Goal: Transaction & Acquisition: Purchase product/service

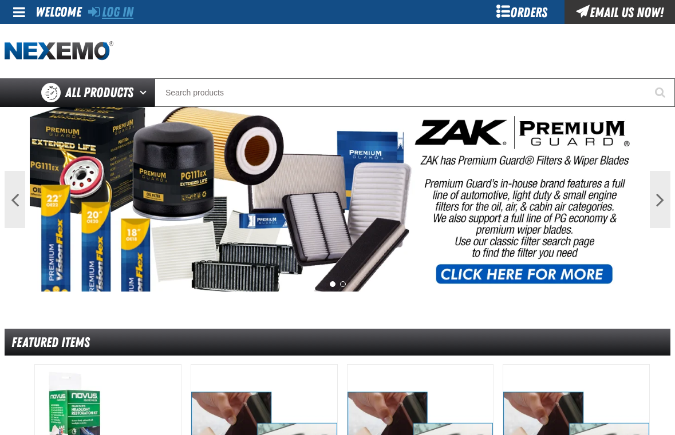
click at [100, 15] on link "Log In" at bounding box center [110, 12] width 45 height 16
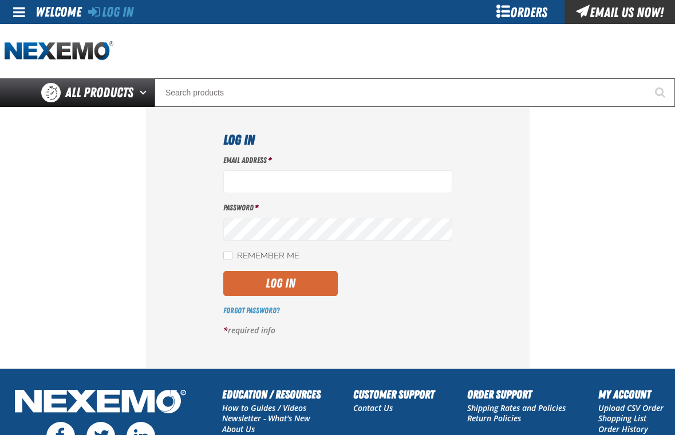
type input "[EMAIL_ADDRESS][DOMAIN_NAME]"
click at [301, 278] on button "Log In" at bounding box center [280, 283] width 114 height 25
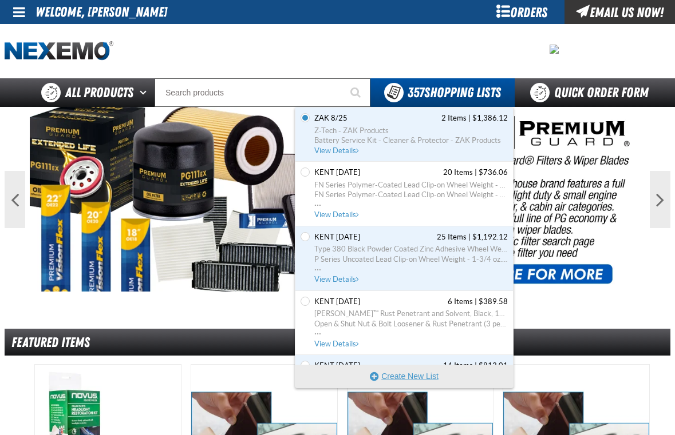
click at [397, 373] on button "Create New List" at bounding box center [403, 376] width 217 height 23
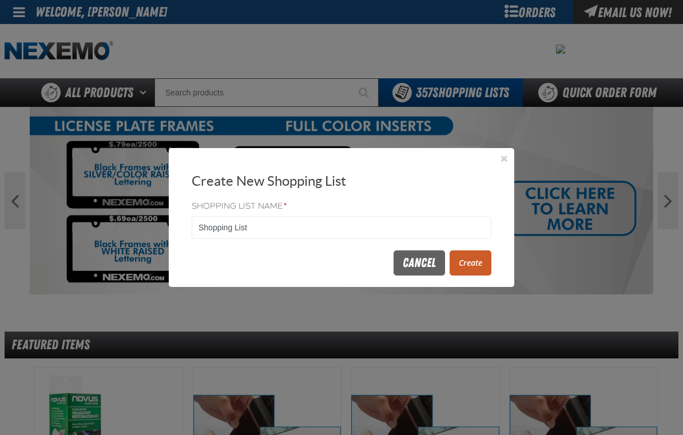
drag, startPoint x: 304, startPoint y: 233, endPoint x: 171, endPoint y: 233, distance: 133.3
click at [171, 233] on div "Shopping List Name * Shopping List" at bounding box center [342, 220] width 346 height 43
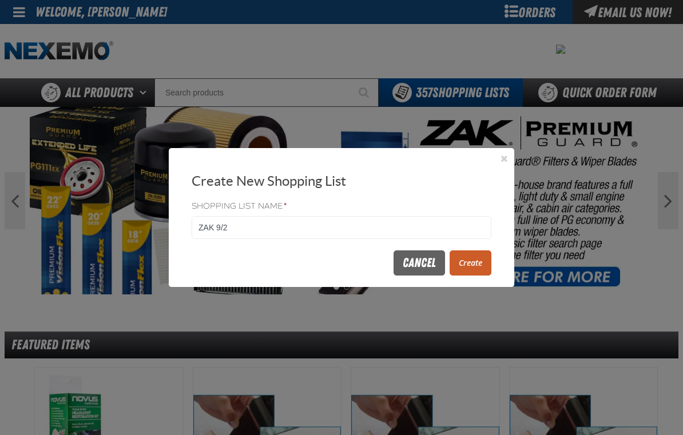
type input "ZAK 9/2"
click at [481, 255] on button "Create" at bounding box center [471, 263] width 42 height 25
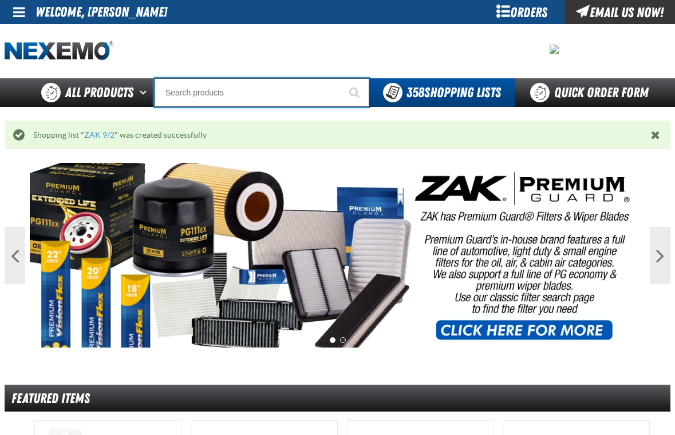
click at [207, 93] on input "Search" at bounding box center [262, 92] width 215 height 29
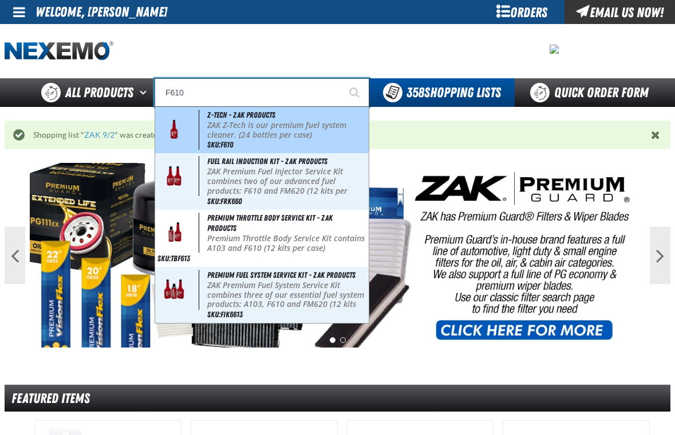
click at [229, 141] on span "SKU:F610" at bounding box center [220, 144] width 26 height 9
type input "Z-Tech - ZAK Products"
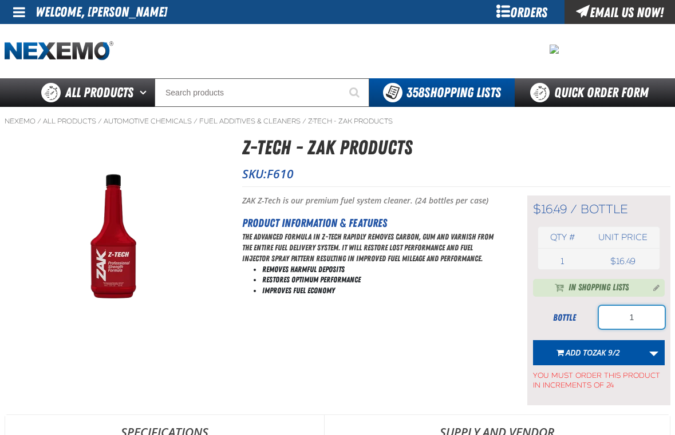
drag, startPoint x: 610, startPoint y: 327, endPoint x: 591, endPoint y: 327, distance: 19.5
click at [591, 327] on div "bottle 1" at bounding box center [599, 317] width 132 height 23
type input "96"
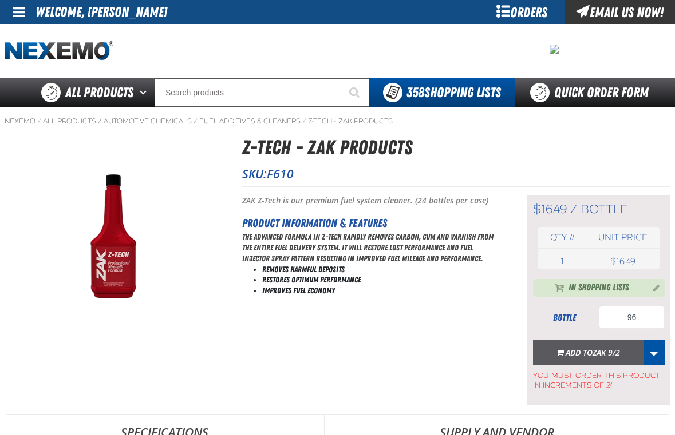
click at [589, 349] on span "Add to ZAK 9/2" at bounding box center [592, 352] width 54 height 11
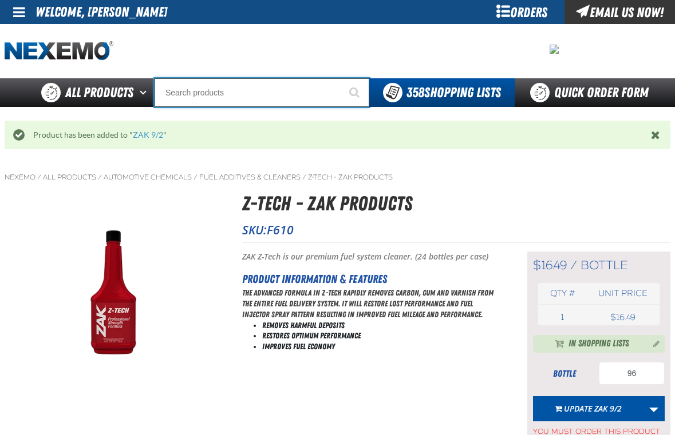
click at [286, 86] on input "Search" at bounding box center [262, 92] width 215 height 29
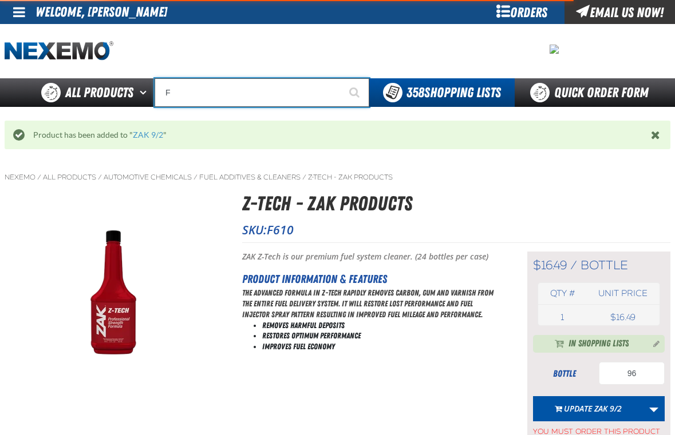
type input "FR"
type input "FROM"
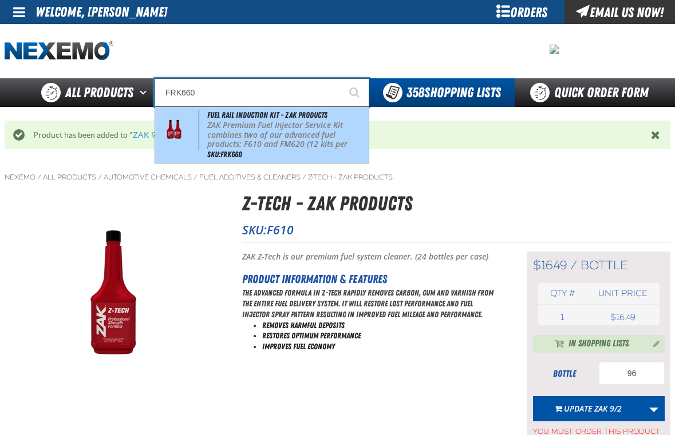
click at [269, 137] on p "ZAK Premium Fuel Injector Service Kit combines two of our advanced fuel product…" at bounding box center [286, 140] width 159 height 38
type input "Fuel Rail Induction Kit - ZAK Products"
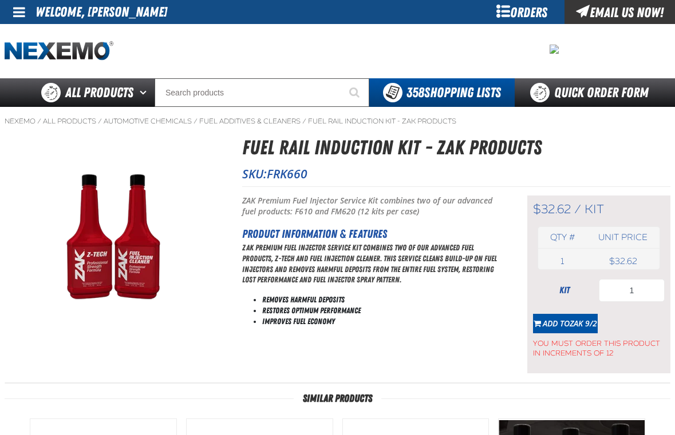
type input "96"
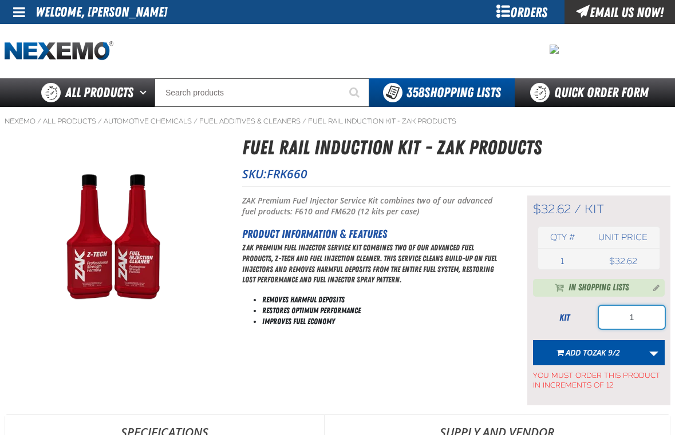
drag, startPoint x: 632, startPoint y: 324, endPoint x: 546, endPoint y: 325, distance: 85.3
click at [546, 325] on div "kit 1" at bounding box center [599, 317] width 132 height 23
type input "36"
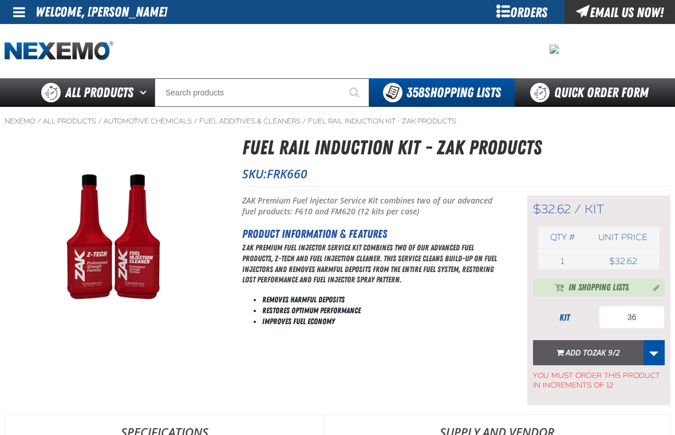
click at [567, 348] on span "Add to ZAK 9/2" at bounding box center [592, 352] width 54 height 11
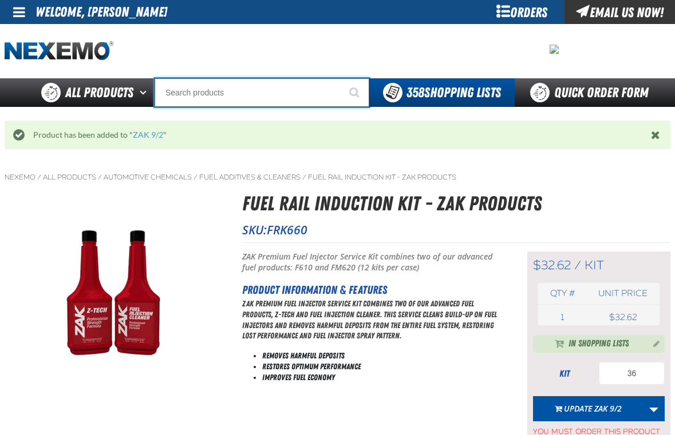
click at [201, 98] on input "Search" at bounding box center [262, 92] width 215 height 29
type input "C"
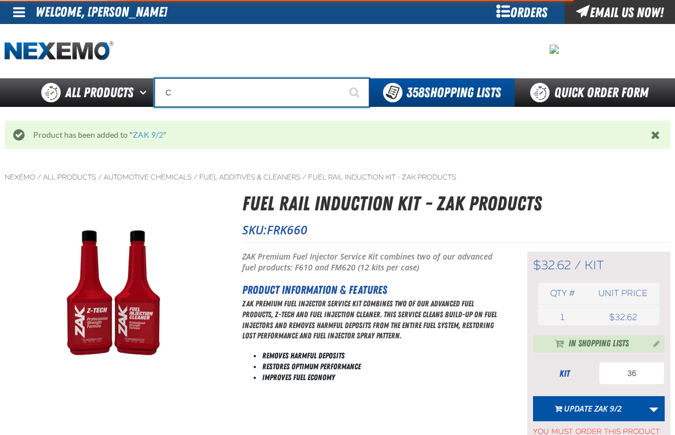
type input "C Alkaline Battery 1.5 Volt (12 per pack)"
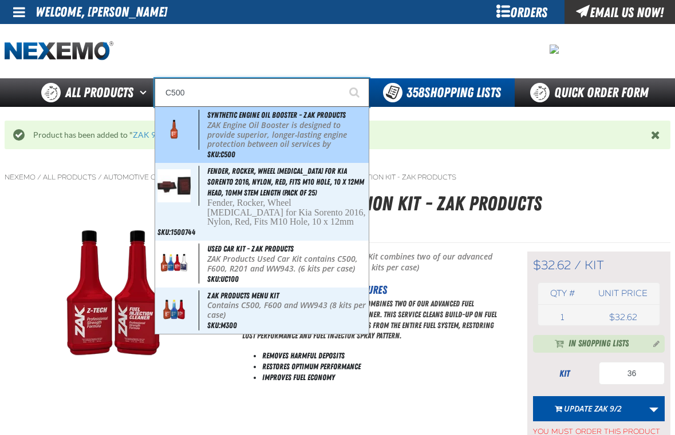
click at [228, 148] on p "ZAK Engine Oil Booster is designed to provide superior, longer-lasting engine p…" at bounding box center [286, 145] width 159 height 48
type input "Synthetic Engine Oil Booster - ZAK Products"
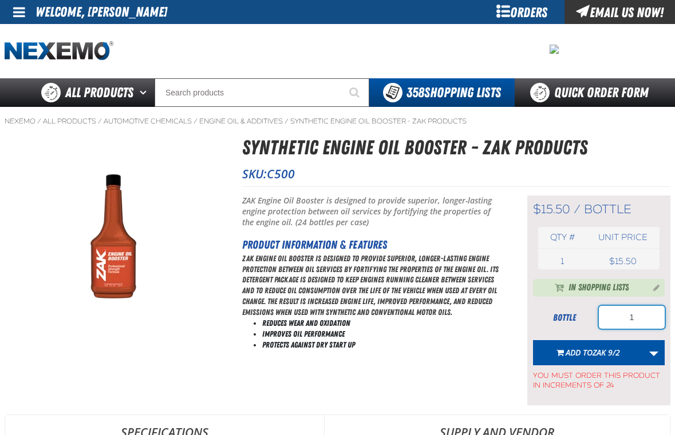
drag, startPoint x: 633, startPoint y: 312, endPoint x: 579, endPoint y: 322, distance: 55.2
click at [579, 322] on div "bottle 1" at bounding box center [599, 317] width 132 height 23
type input "48"
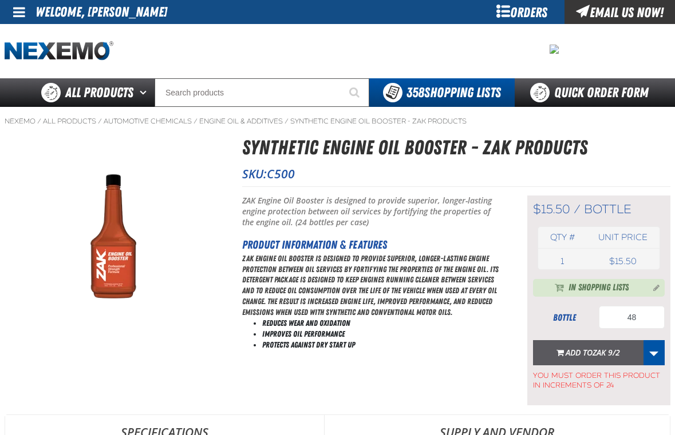
click at [590, 354] on span "Add to ZAK 9/2" at bounding box center [592, 352] width 54 height 11
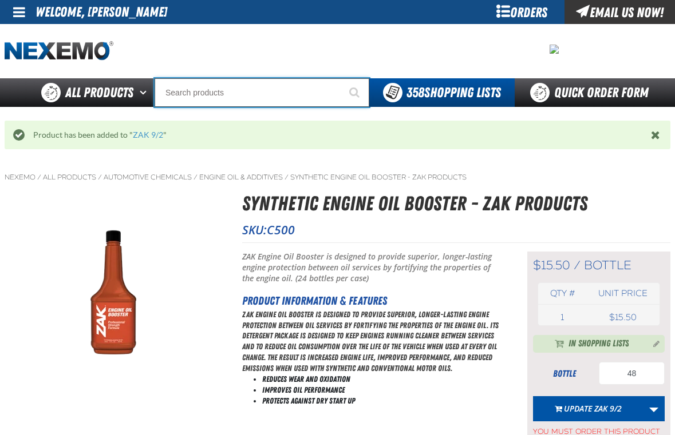
click at [252, 106] on input "Search" at bounding box center [262, 92] width 215 height 29
type input "R"
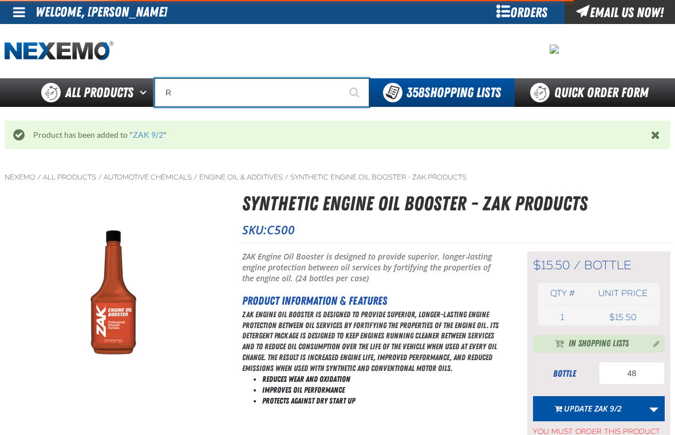
type input "ROADSIDE R"
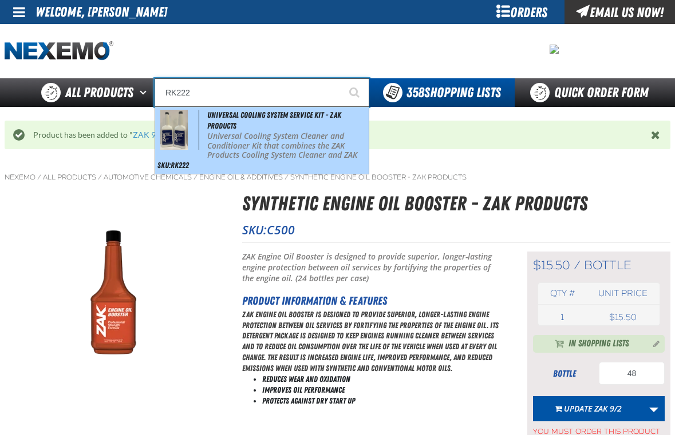
click at [246, 160] on p "Universal Cooling System Cleaner and Conditioner Kit that combines the ZAK Prod…" at bounding box center [286, 161] width 159 height 58
type input "Universal Cooling System Service Kit - ZAK Products"
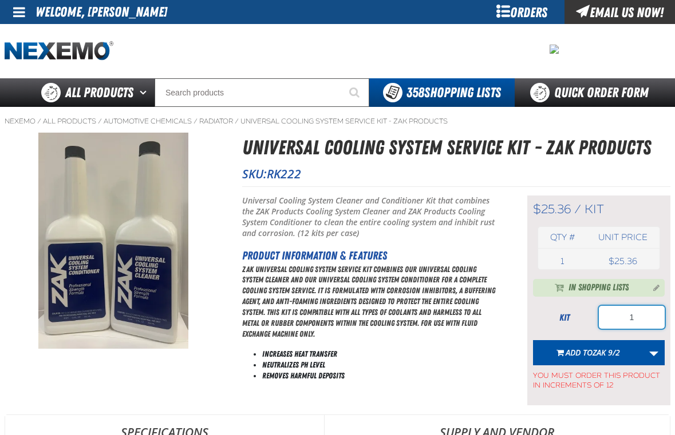
drag, startPoint x: 653, startPoint y: 313, endPoint x: 545, endPoint y: 313, distance: 108.2
click at [545, 313] on div "kit 1" at bounding box center [599, 317] width 132 height 23
type input "48"
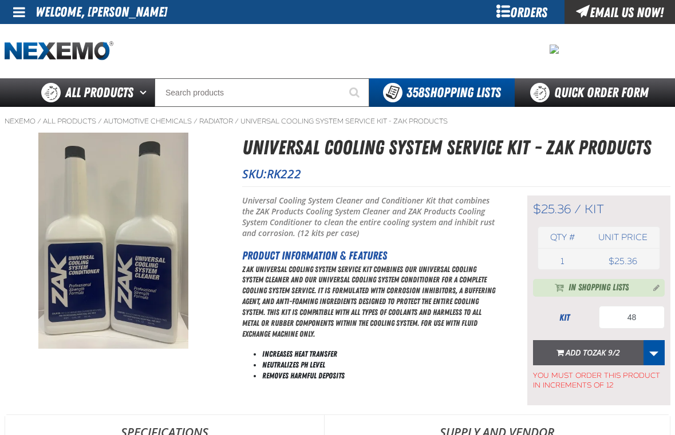
click at [596, 359] on button "Add to ZAK 9/2" at bounding box center [588, 352] width 110 height 25
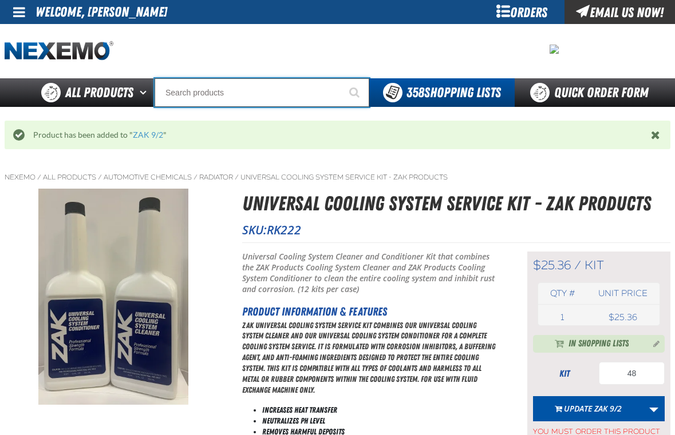
click at [201, 97] on input "Search" at bounding box center [262, 92] width 215 height 29
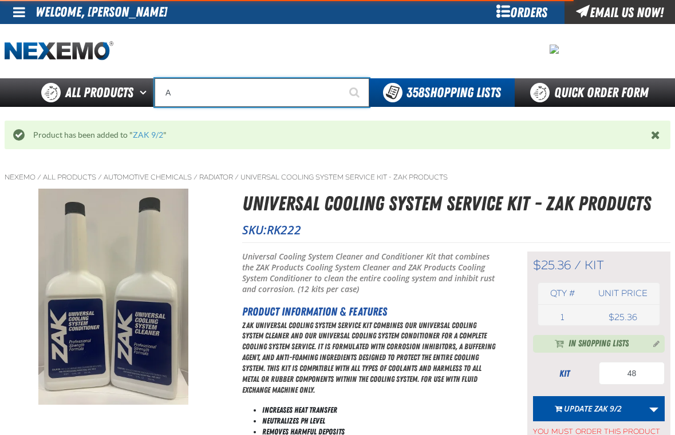
type input "AC"
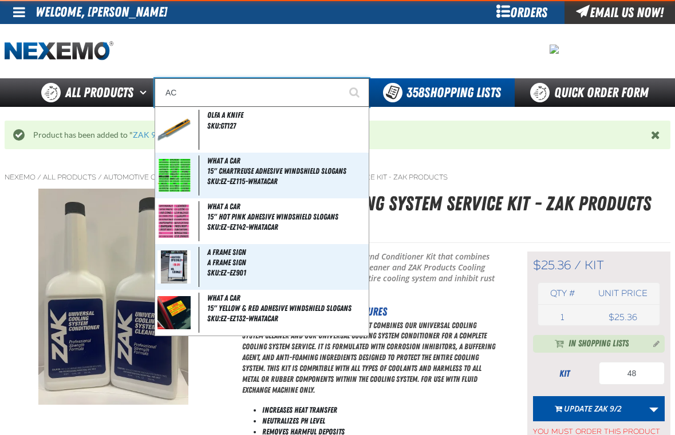
type input "AC Power Booster - ZAK Products"
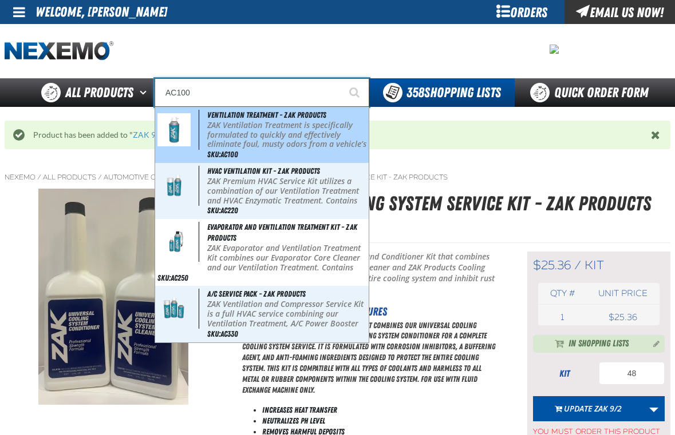
click at [217, 114] on span "Ventilation Treatment - ZAK Products" at bounding box center [266, 114] width 119 height 9
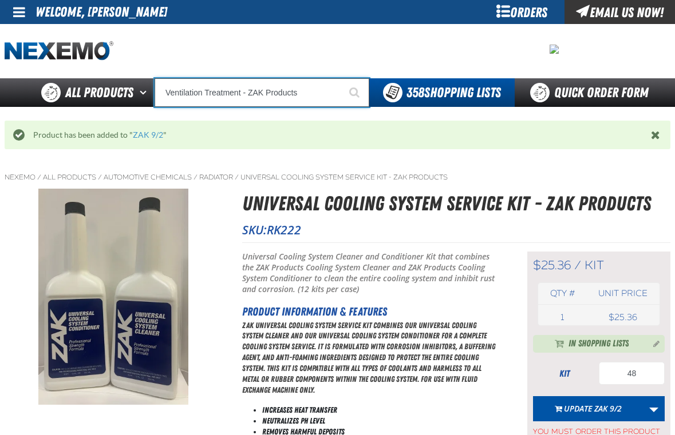
type input "Ventilation Treatment - ZAK Products"
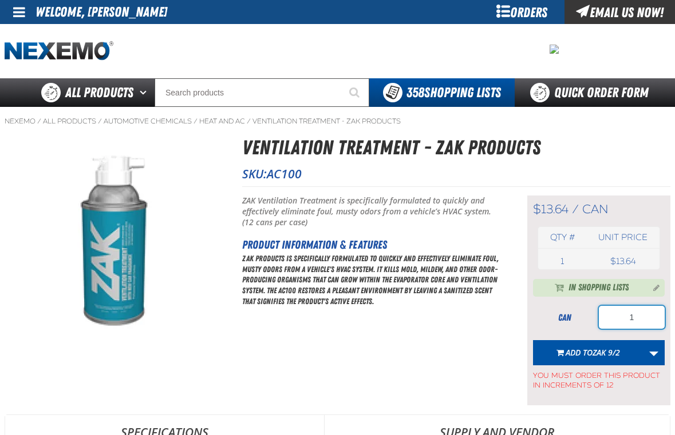
drag, startPoint x: 639, startPoint y: 316, endPoint x: 555, endPoint y: 317, distance: 83.6
click at [555, 317] on div "can 1" at bounding box center [599, 317] width 132 height 23
type input "12"
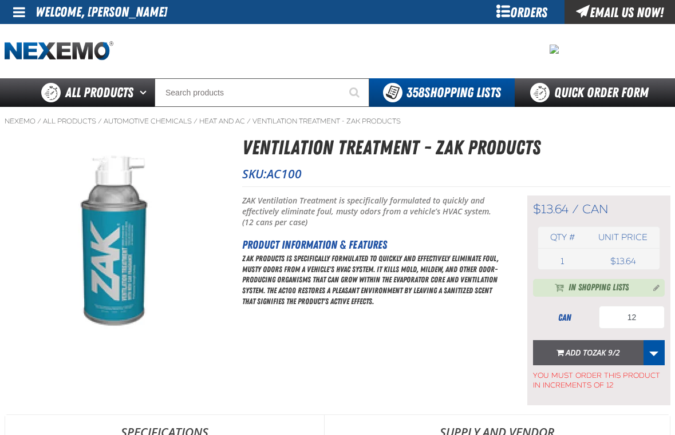
click at [585, 347] on span "Add to ZAK 9/2" at bounding box center [592, 352] width 54 height 11
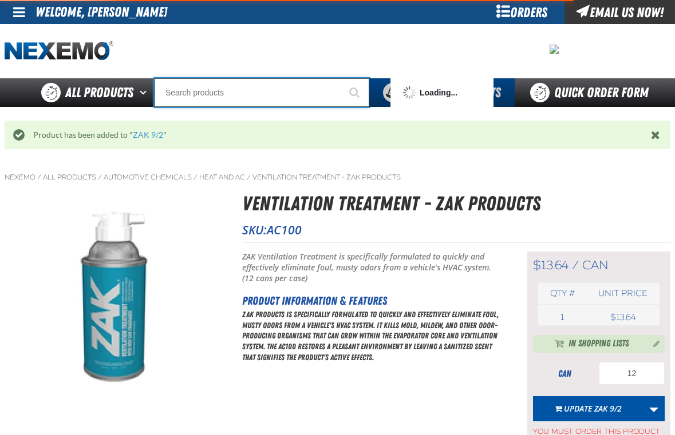
click at [239, 83] on input "Search" at bounding box center [262, 92] width 215 height 29
type input "AC"
type input "AC Power Booster - ZAK Products"
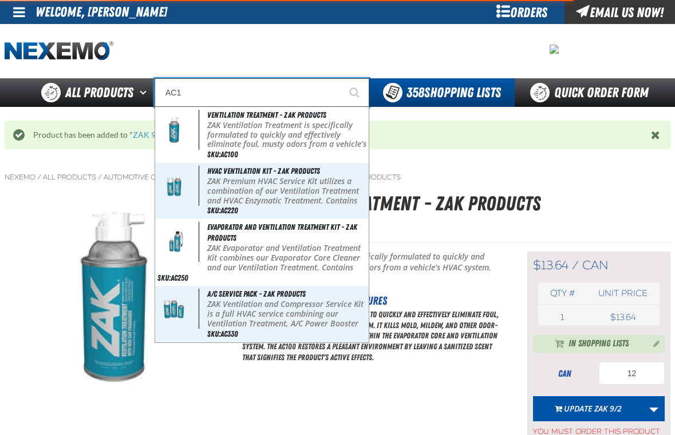
type input "AC"
type input "AC Power Booster - ZAK Products"
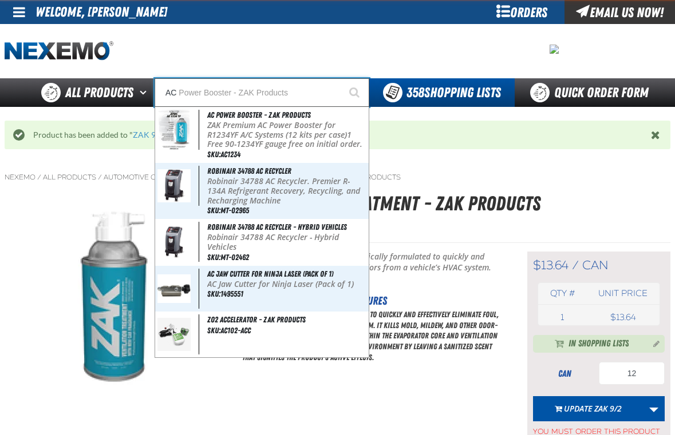
type input "A"
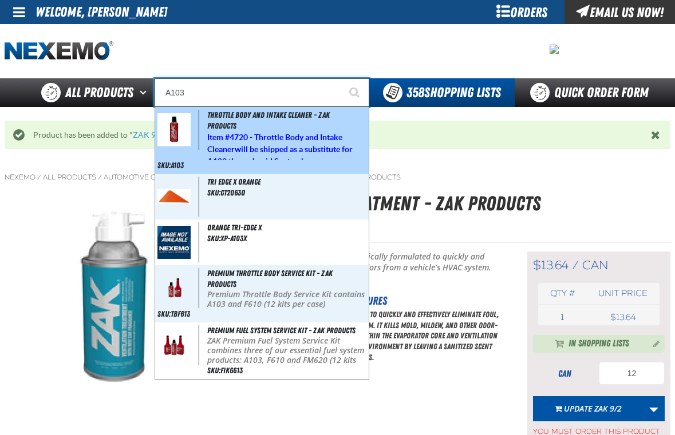
click at [240, 114] on span "Throttle Body and Intake Cleaner - ZAK Products" at bounding box center [268, 120] width 122 height 20
type input "Throttle Body and Intake Cleaner - ZAK Products"
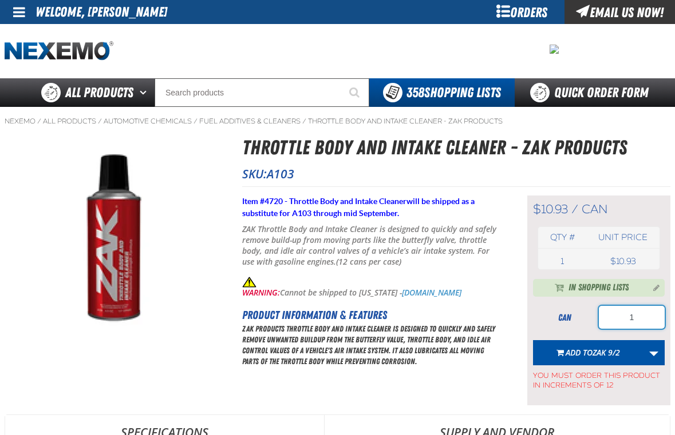
drag, startPoint x: 663, startPoint y: 307, endPoint x: 599, endPoint y: 318, distance: 64.5
click at [599, 318] on input "1" at bounding box center [632, 317] width 66 height 23
type input "12"
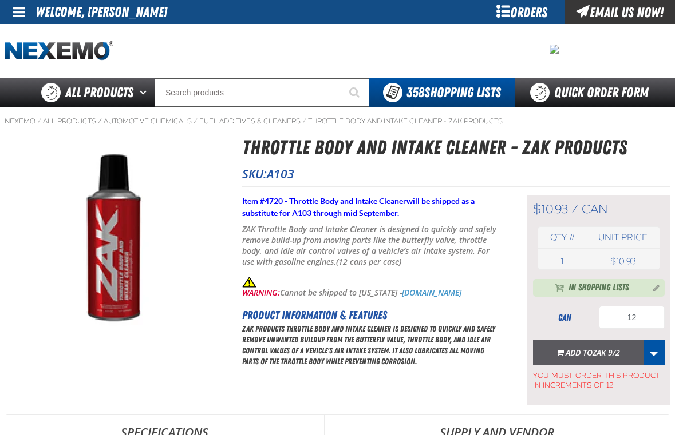
click at [550, 347] on button "Add to ZAK 9/2" at bounding box center [588, 352] width 110 height 25
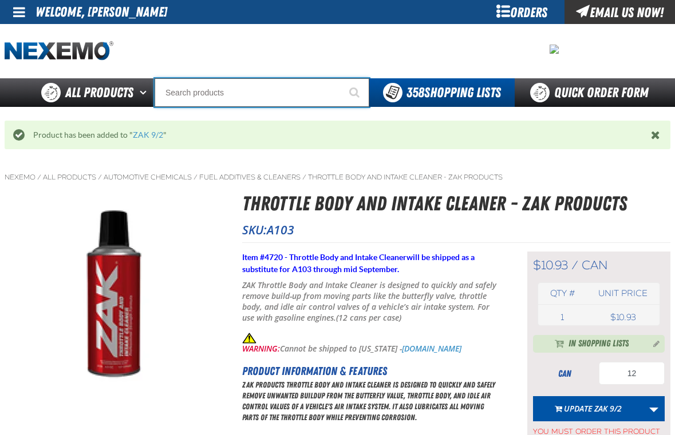
click at [192, 92] on input "Search" at bounding box center [262, 92] width 215 height 29
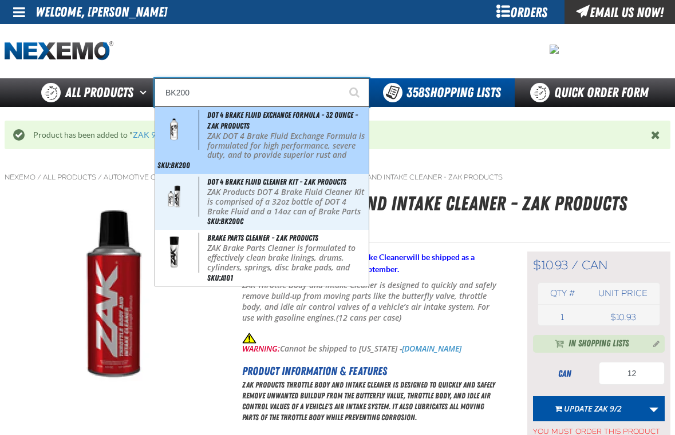
click at [240, 150] on p "ZAK DOT 4 Brake Fluid Exchange Formula is formulated for high performance, seve…" at bounding box center [286, 161] width 159 height 58
type input "DOT 4 Brake Fluid Exchange Formula - 32 Ounce - ZAK Products"
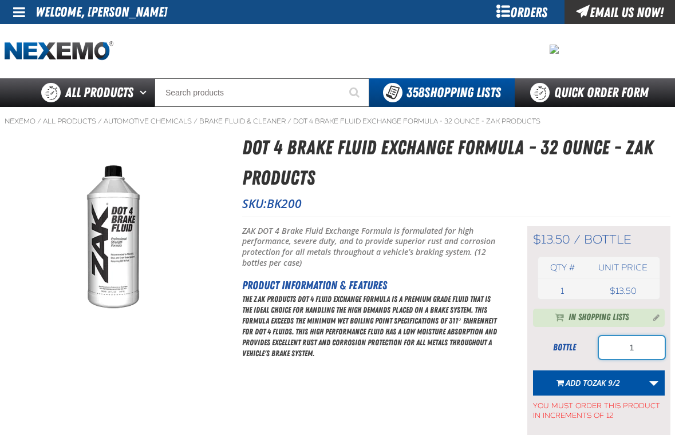
drag, startPoint x: 636, startPoint y: 348, endPoint x: 569, endPoint y: 355, distance: 67.4
click at [569, 355] on div "bottle 1" at bounding box center [599, 347] width 132 height 23
type input "24"
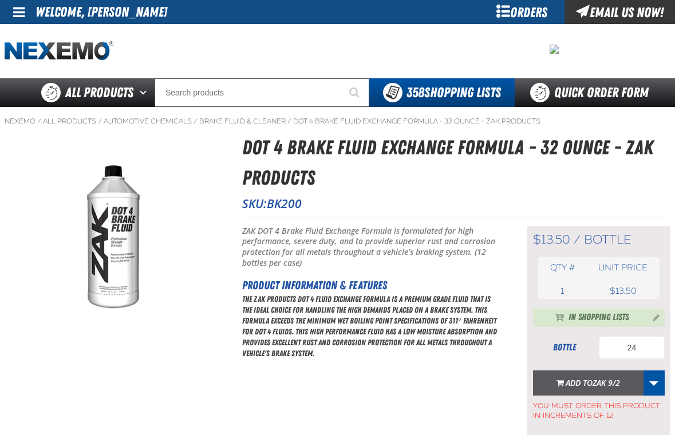
click at [624, 378] on button "Add to ZAK 9/2" at bounding box center [588, 383] width 110 height 25
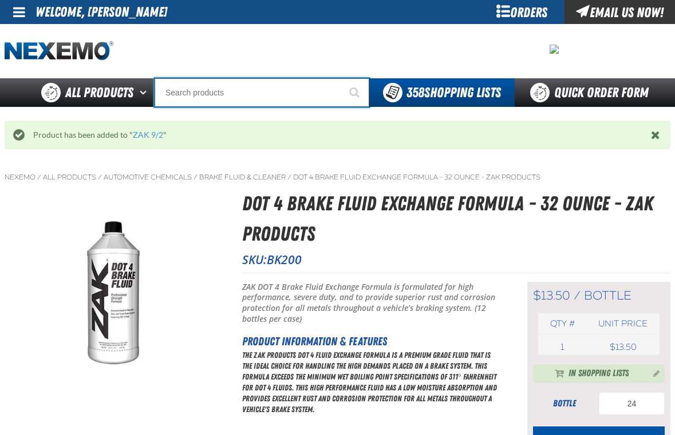
click at [227, 98] on input "Search" at bounding box center [262, 92] width 215 height 29
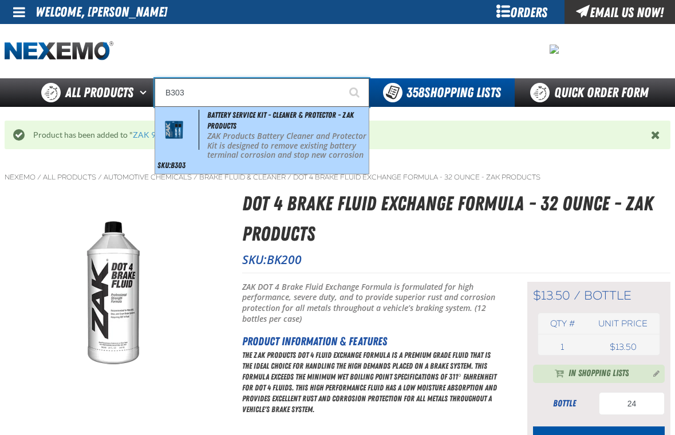
click at [259, 113] on span "Battery Service Kit - Cleaner & Protector - ZAK Products" at bounding box center [280, 120] width 146 height 20
type input "Battery Service Kit - Cleaner & Protector - ZAK Products"
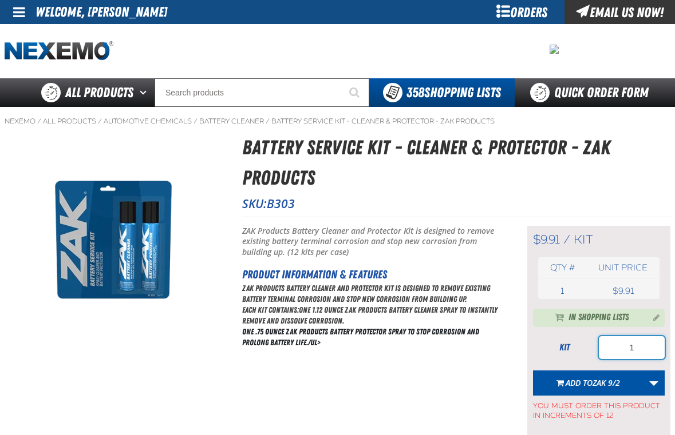
click at [643, 356] on input "1" at bounding box center [632, 347] width 66 height 23
type input "12"
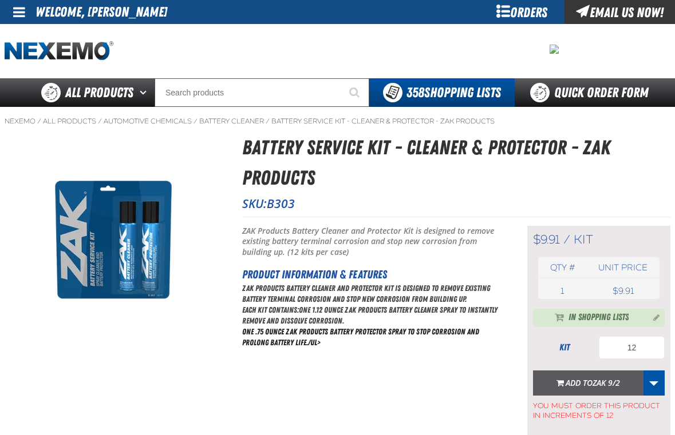
click at [598, 386] on span "ZAK 9/2" at bounding box center [605, 383] width 27 height 11
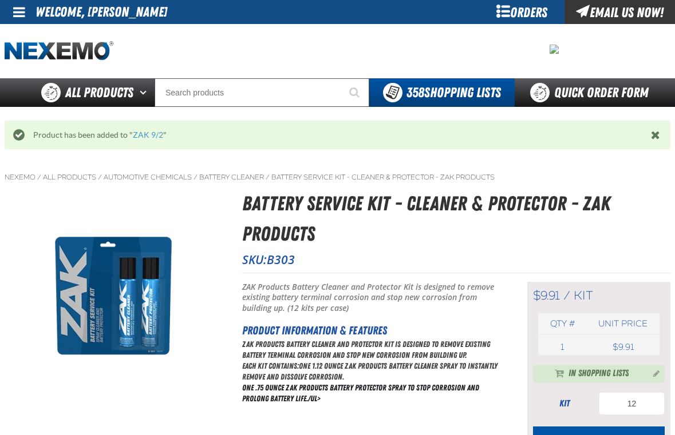
click at [525, 10] on div "Orders" at bounding box center [521, 12] width 86 height 24
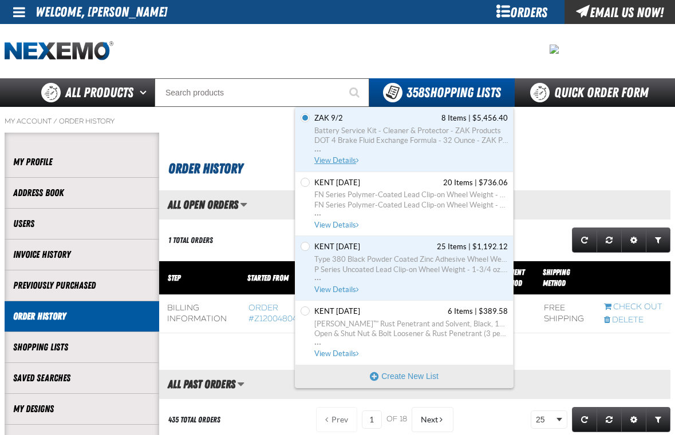
click at [361, 162] on span "View Details" at bounding box center [337, 160] width 46 height 9
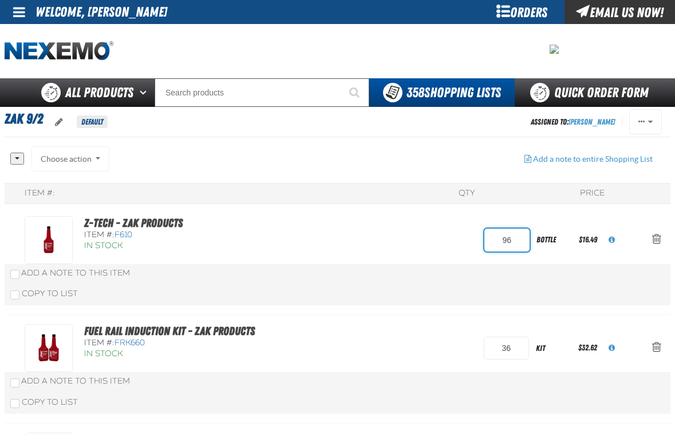
drag, startPoint x: 527, startPoint y: 237, endPoint x: 419, endPoint y: 251, distance: 109.1
click at [419, 251] on div "Z-Tech - ZAK Products Item #: F610 In Stock 96 bottle $16.49" at bounding box center [324, 240] width 599 height 48
type input "120"
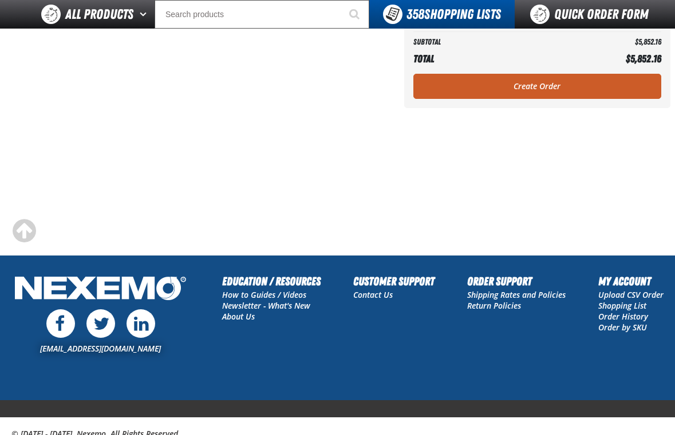
scroll to position [1073, 0]
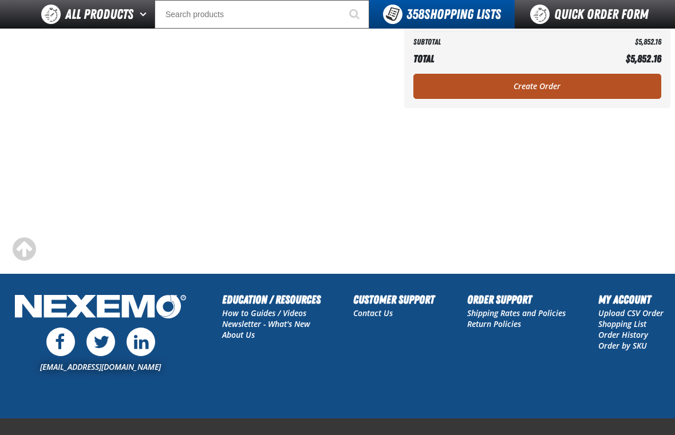
click at [541, 82] on link "Create Order" at bounding box center [537, 86] width 248 height 25
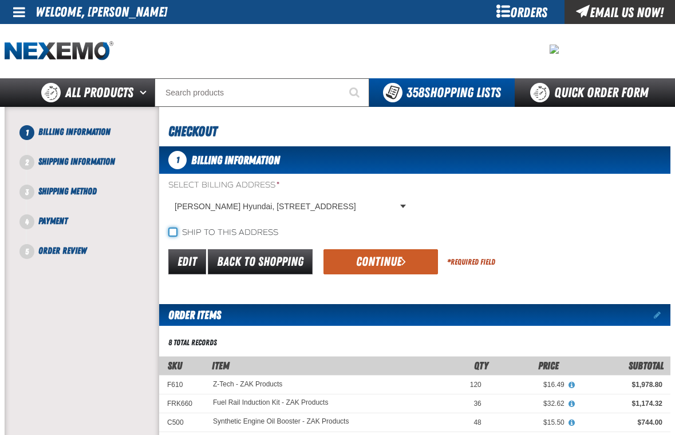
drag, startPoint x: 175, startPoint y: 231, endPoint x: 201, endPoint y: 232, distance: 25.8
click at [175, 231] on input "Ship to this address" at bounding box center [172, 232] width 9 height 9
checkbox input "true"
click at [370, 258] on button "Continue" at bounding box center [380, 261] width 114 height 25
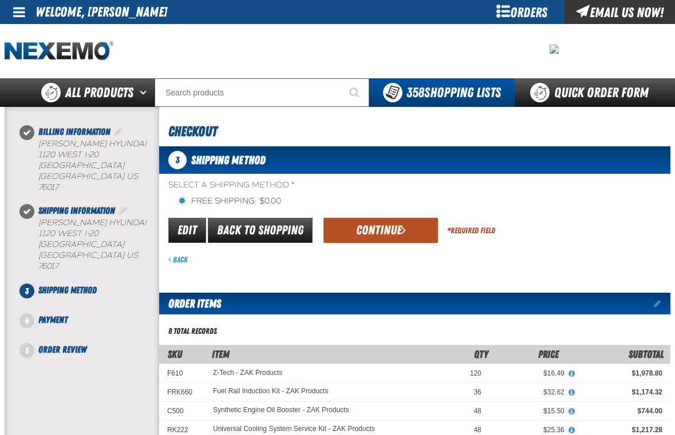
click at [377, 233] on button "Continue" at bounding box center [380, 230] width 114 height 25
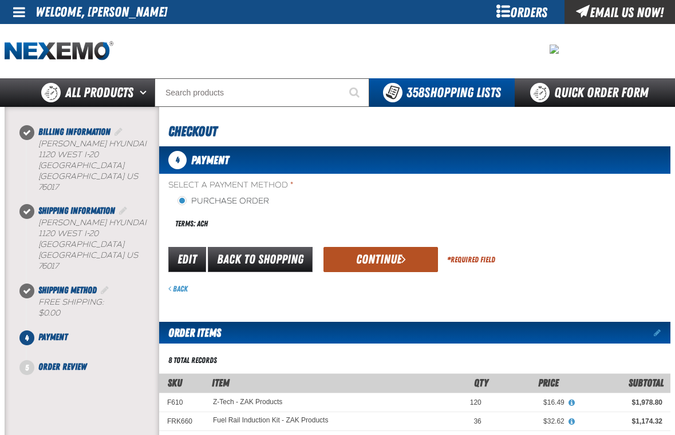
click at [377, 256] on button "Continue" at bounding box center [380, 259] width 114 height 25
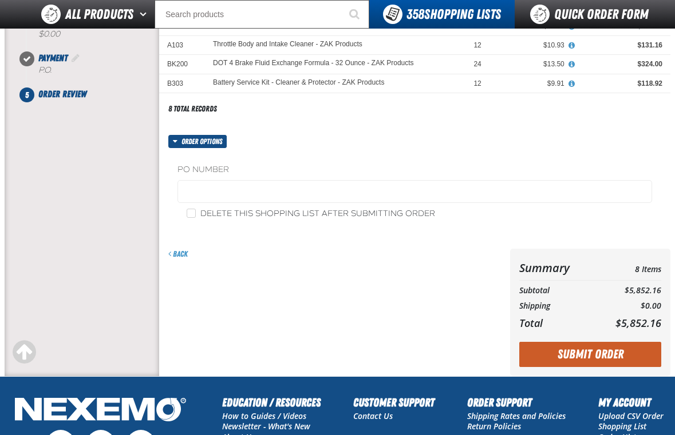
scroll to position [343, 0]
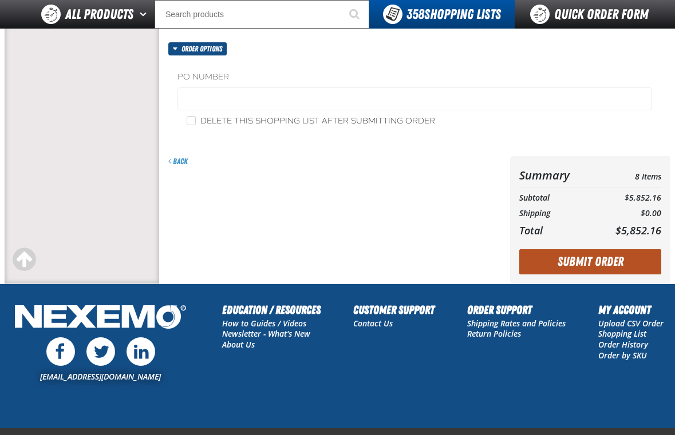
click at [550, 266] on button "Submit Order" at bounding box center [590, 261] width 142 height 25
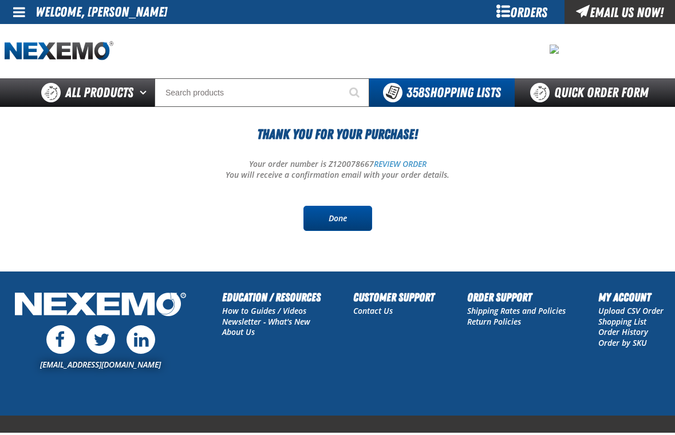
click at [361, 221] on link "Done" at bounding box center [337, 218] width 69 height 25
